Goal: Check status: Check status

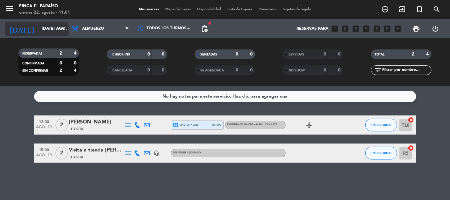
click at [54, 28] on input "[DATE] ago." at bounding box center [66, 28] width 55 height 11
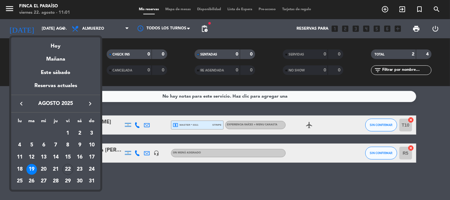
click at [91, 102] on icon "keyboard_arrow_right" at bounding box center [90, 104] width 8 height 8
click at [88, 103] on icon "keyboard_arrow_right" at bounding box center [90, 104] width 8 height 8
click at [80, 155] on div "11" at bounding box center [79, 157] width 11 height 11
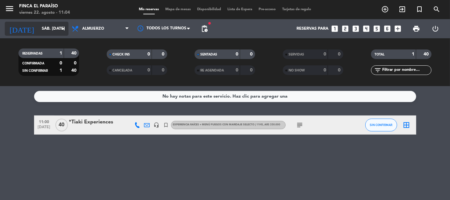
click at [52, 29] on input "sáb. [DATE]" at bounding box center [66, 28] width 55 height 11
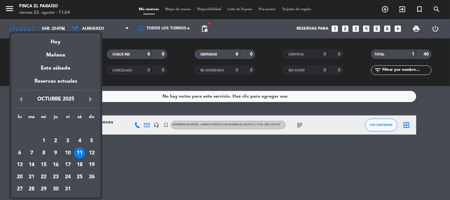
click at [68, 151] on div "10" at bounding box center [67, 152] width 11 height 11
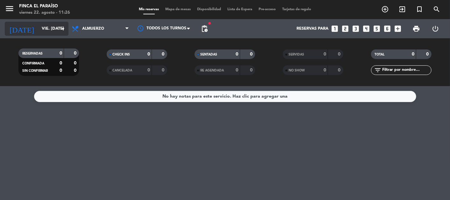
click at [40, 33] on input "vie. [DATE]" at bounding box center [66, 28] width 55 height 11
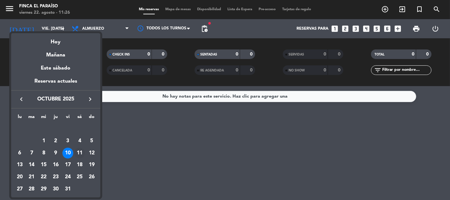
click at [80, 149] on div "11" at bounding box center [79, 152] width 11 height 11
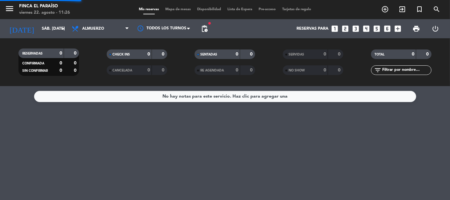
click at [80, 149] on div "No hay notas para este servicio. Haz clic para agregar una" at bounding box center [225, 143] width 450 height 114
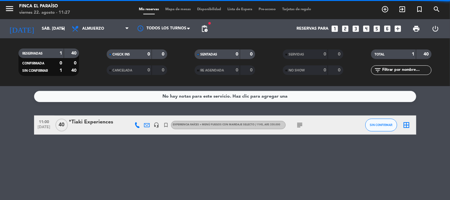
click at [103, 198] on div "No hay notas para este servicio. Haz clic para agregar una 11:00 [DATE] *Tiaki …" at bounding box center [225, 143] width 450 height 114
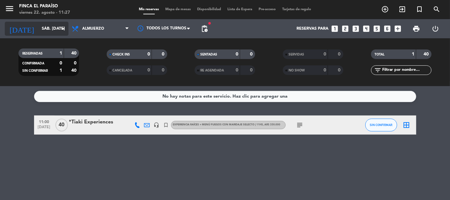
click at [50, 30] on input "sáb. [DATE]" at bounding box center [66, 28] width 55 height 11
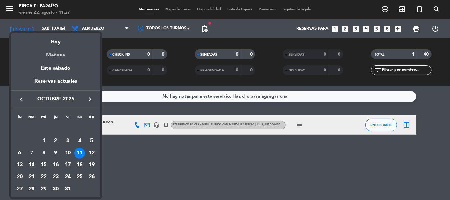
click at [62, 55] on div "Mañana" at bounding box center [55, 52] width 89 height 13
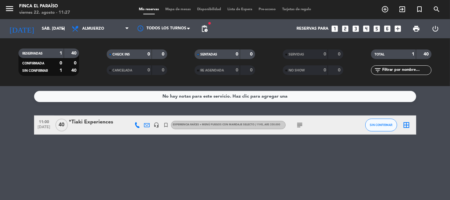
type input "sáb. 23 ago."
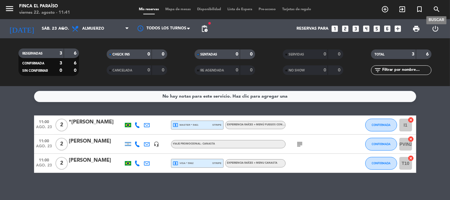
click at [437, 13] on icon "search" at bounding box center [437, 9] width 8 height 8
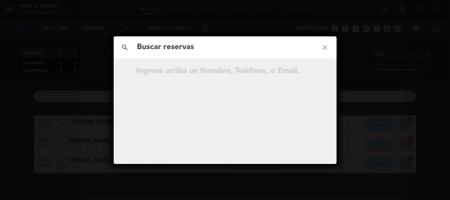
click at [217, 48] on input "text" at bounding box center [225, 47] width 177 height 13
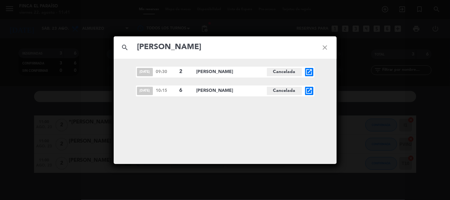
type input "[PERSON_NAME]"
click at [312, 91] on icon "open_in_new" at bounding box center [309, 91] width 8 height 8
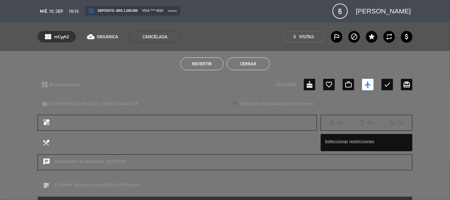
scroll to position [92, 0]
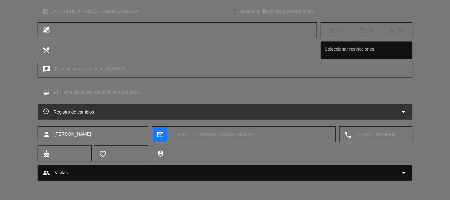
click at [236, 113] on div "Registro de cambios arrow_drop_down" at bounding box center [225, 112] width 365 height 8
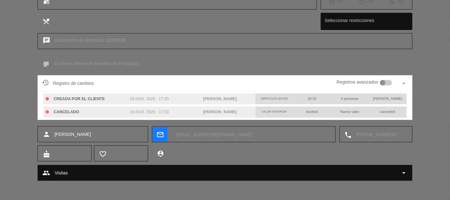
scroll to position [0, 0]
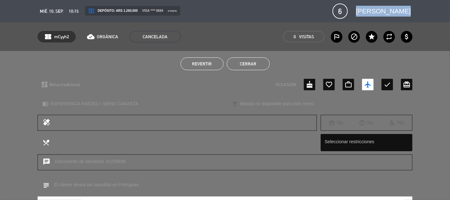
drag, startPoint x: 373, startPoint y: 10, endPoint x: 420, endPoint y: 9, distance: 46.8
click at [420, 9] on div "calendar_today mié. 10, sep. access_time 10:15 local_atm Depósito: ARS 1.260.00…" at bounding box center [225, 11] width 450 height 22
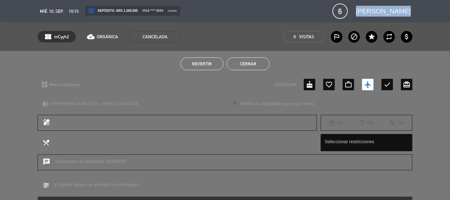
copy span "[PERSON_NAME]"
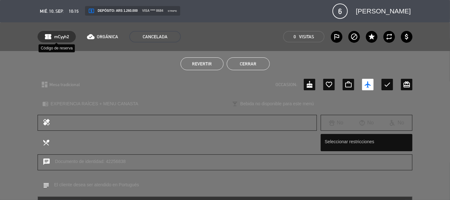
click at [52, 36] on div "confirmation_number mCyyh2" at bounding box center [57, 36] width 38 height 11
click at [55, 40] on div "confirmation_number mCyyh2" at bounding box center [57, 36] width 38 height 11
click at [56, 37] on span "mCyyh2" at bounding box center [61, 36] width 15 height 7
click at [55, 37] on span "mCyyh2" at bounding box center [61, 36] width 15 height 7
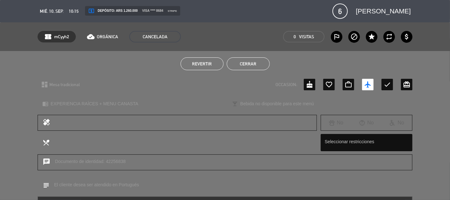
click at [55, 37] on span "mCyyh2" at bounding box center [61, 36] width 15 height 7
copy span "mCyyh2"
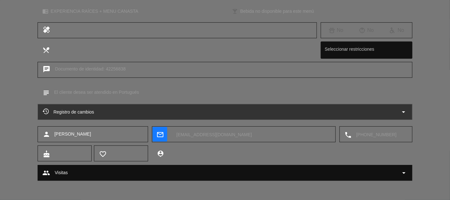
click at [202, 138] on textarea at bounding box center [251, 134] width 159 height 16
